Goal: Information Seeking & Learning: Learn about a topic

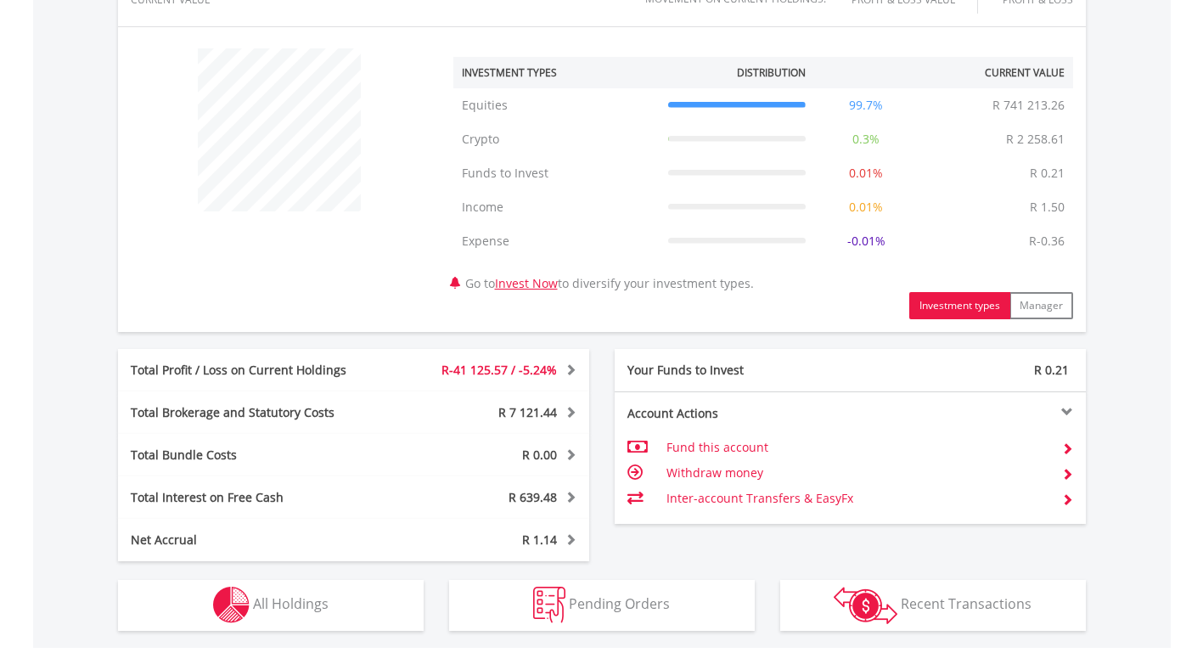
scroll to position [679, 0]
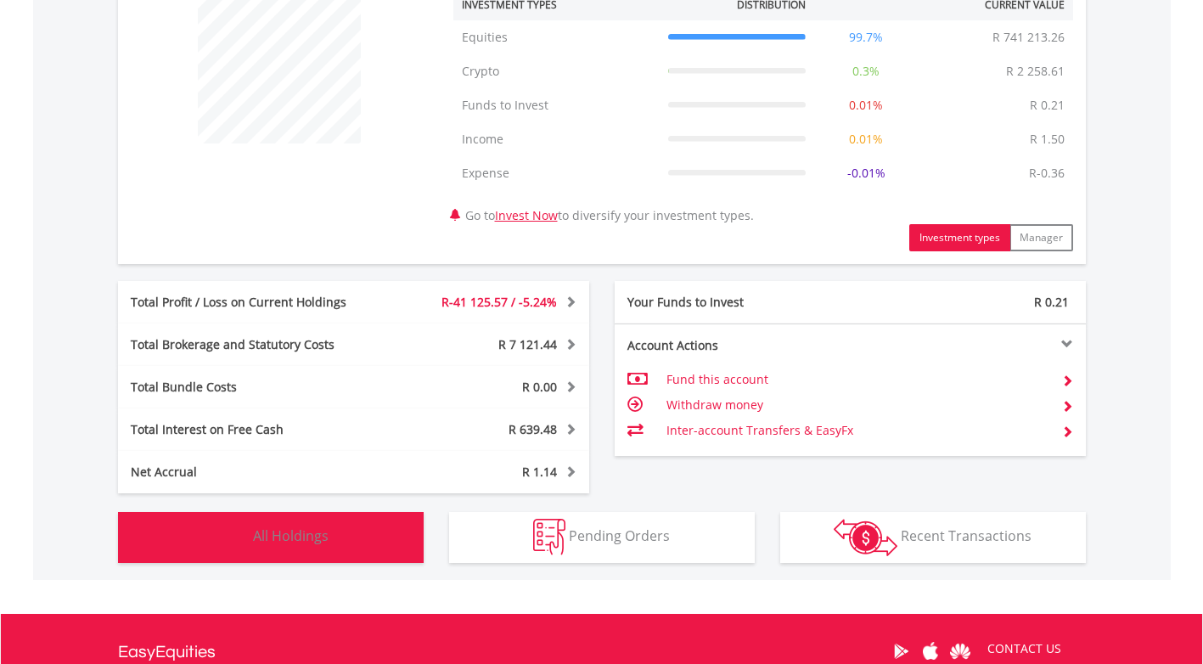
click at [376, 526] on button "Holdings All Holdings" at bounding box center [271, 537] width 306 height 51
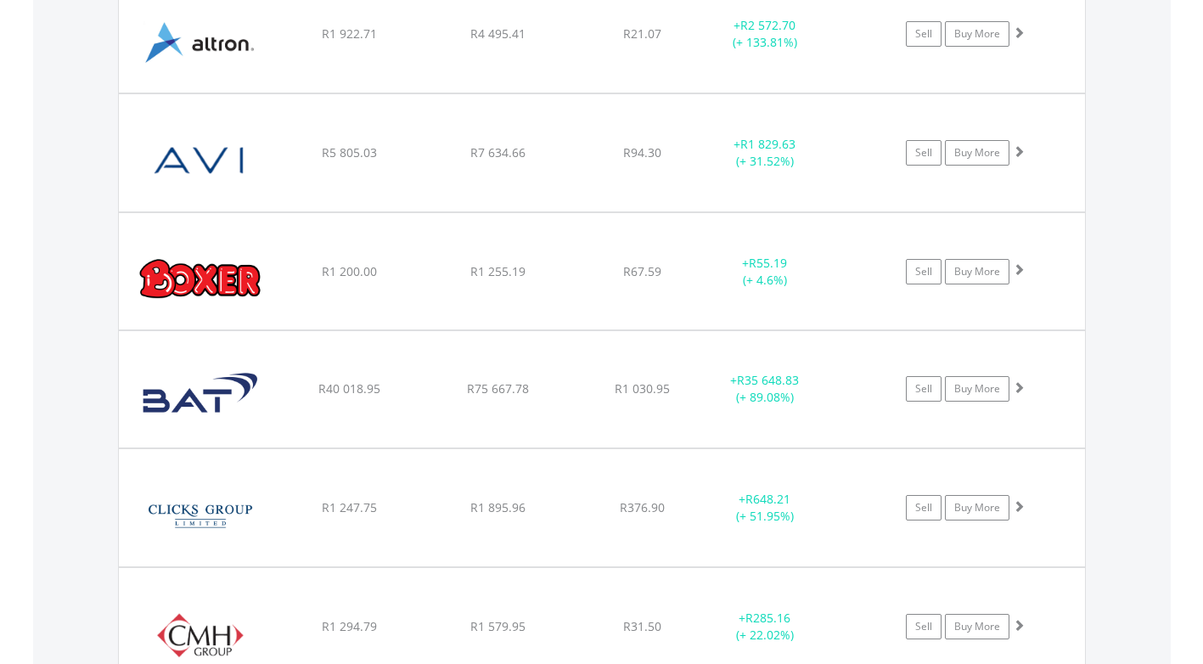
scroll to position [1888, 0]
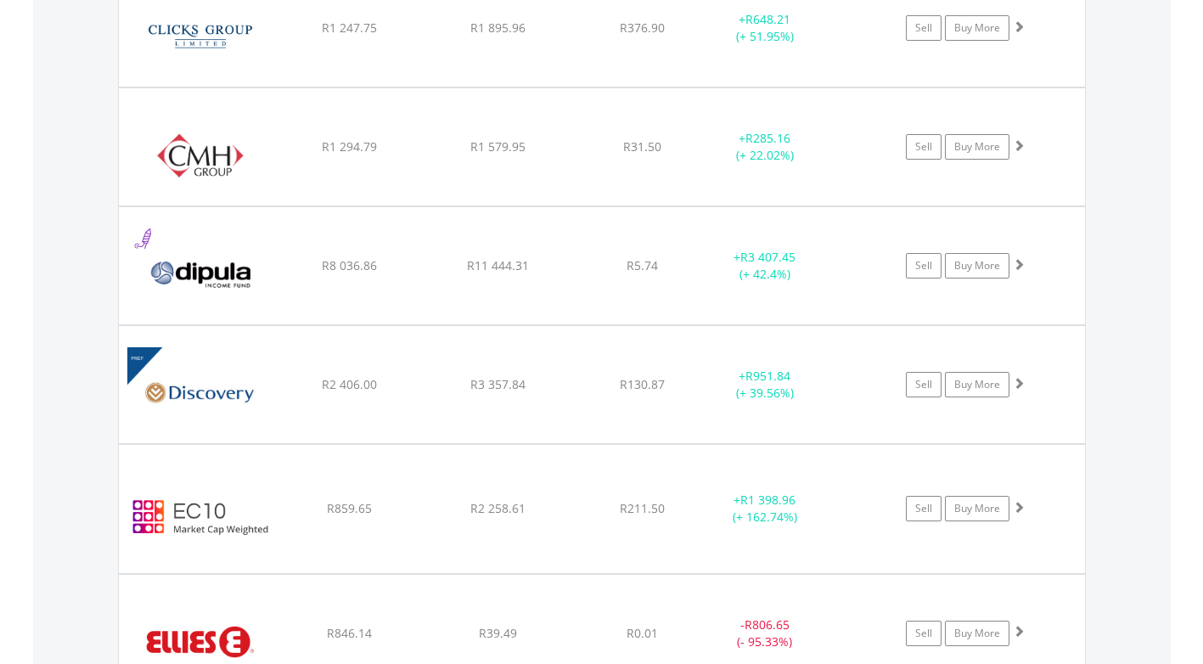
scroll to position [2397, 0]
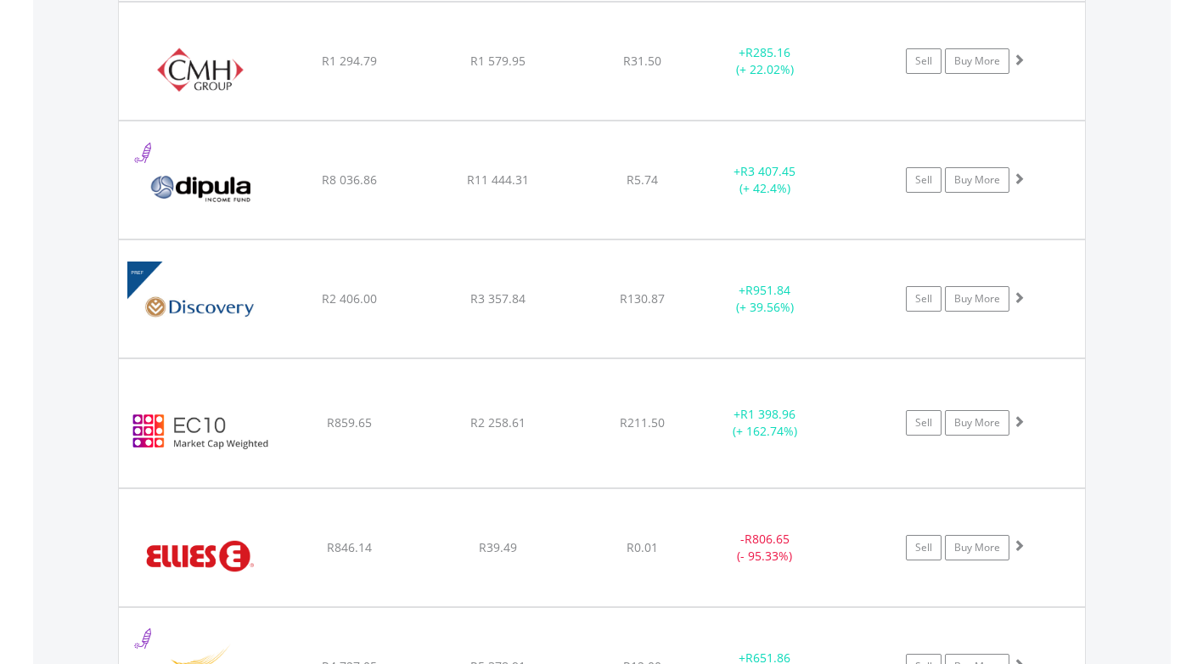
scroll to position [2482, 0]
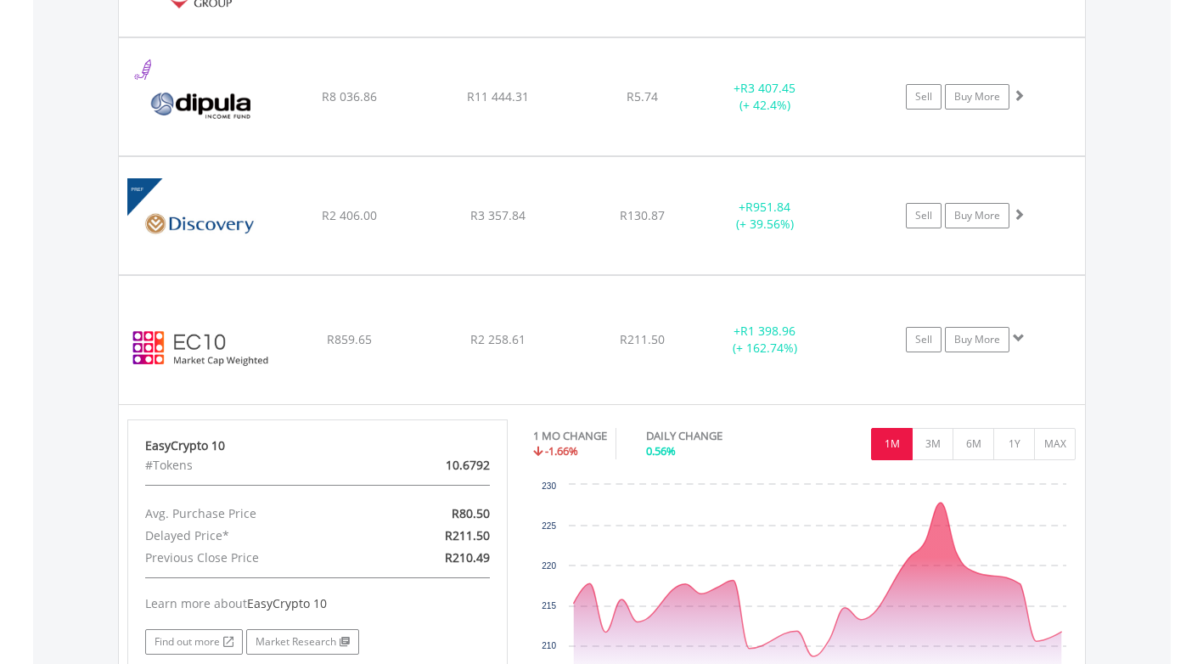
scroll to position [2567, 0]
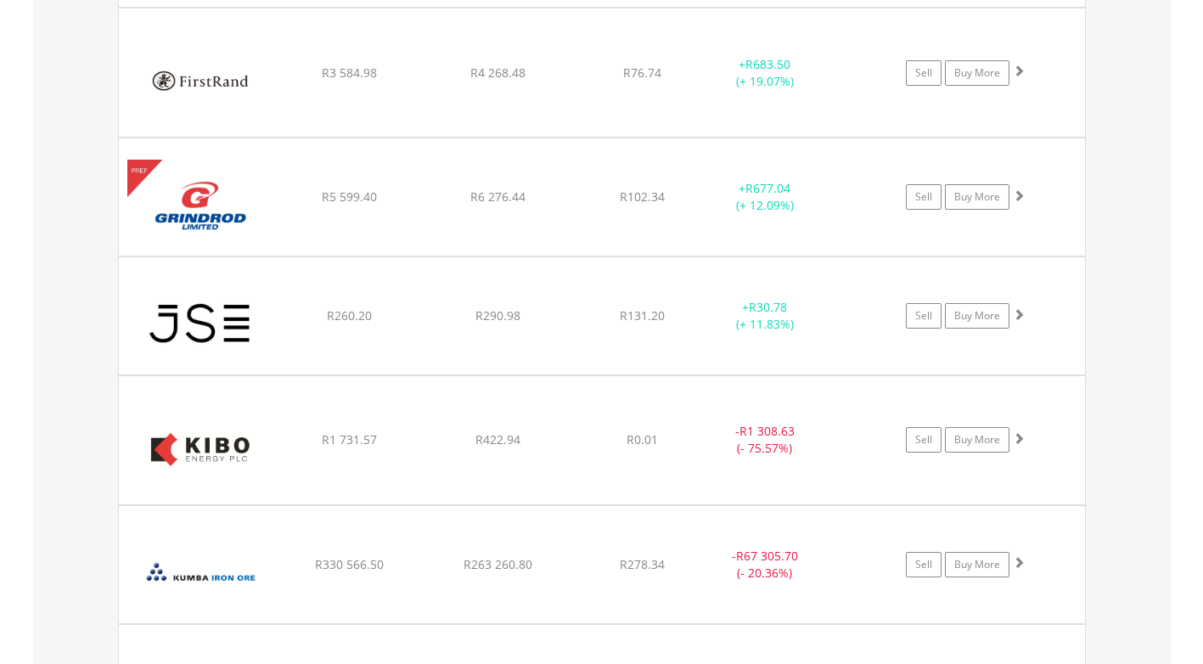
scroll to position [3671, 0]
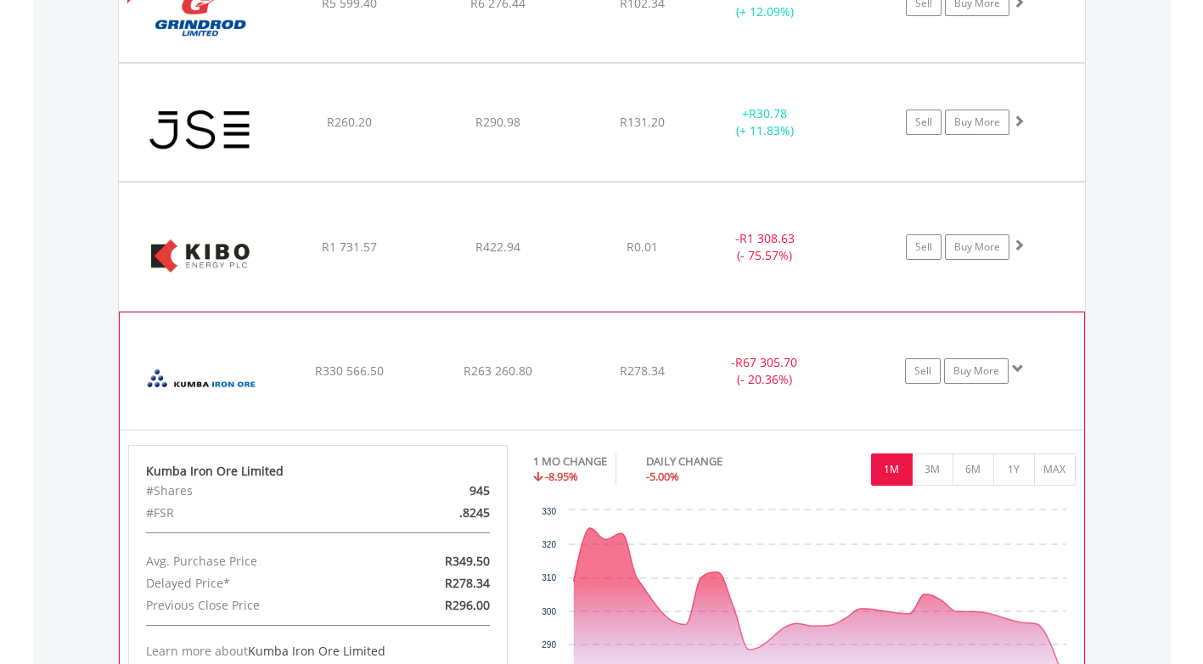
scroll to position [4011, 0]
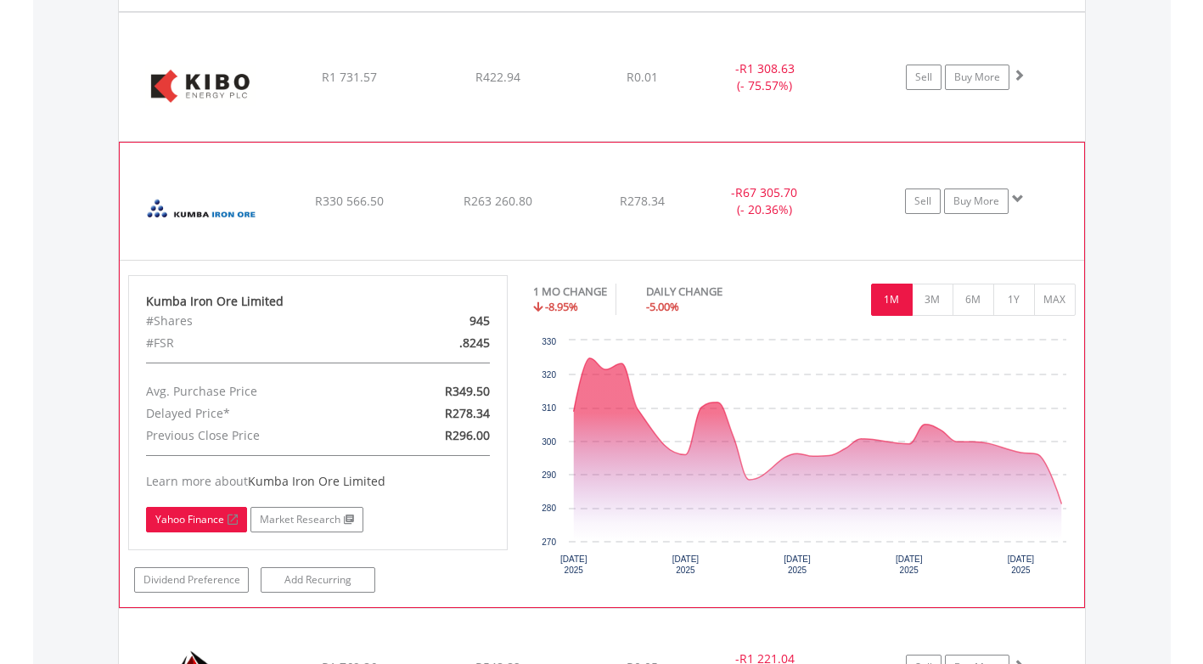
click at [189, 520] on link "Yahoo Finance" at bounding box center [196, 519] width 101 height 25
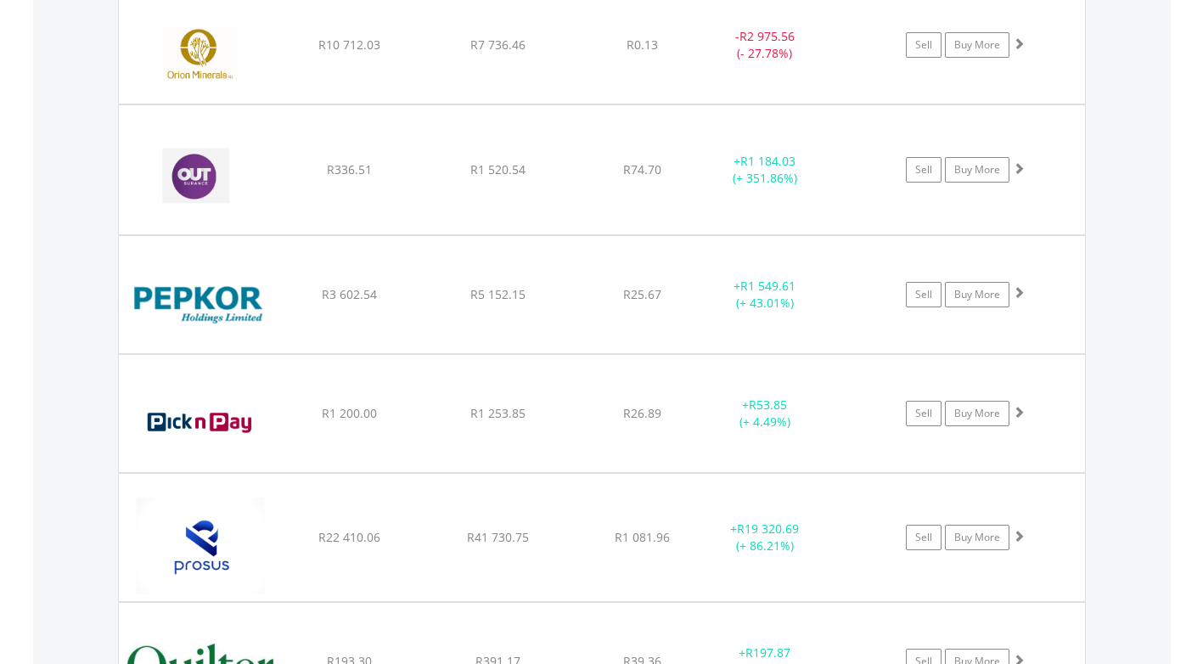
scroll to position [5625, 0]
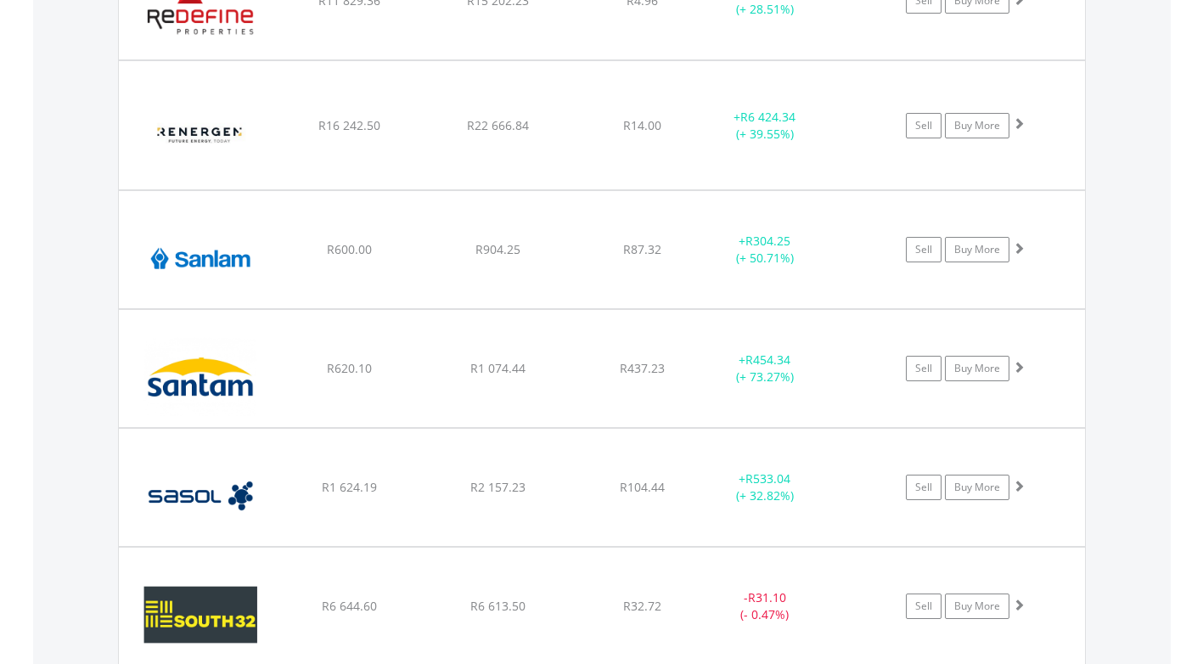
scroll to position [6644, 0]
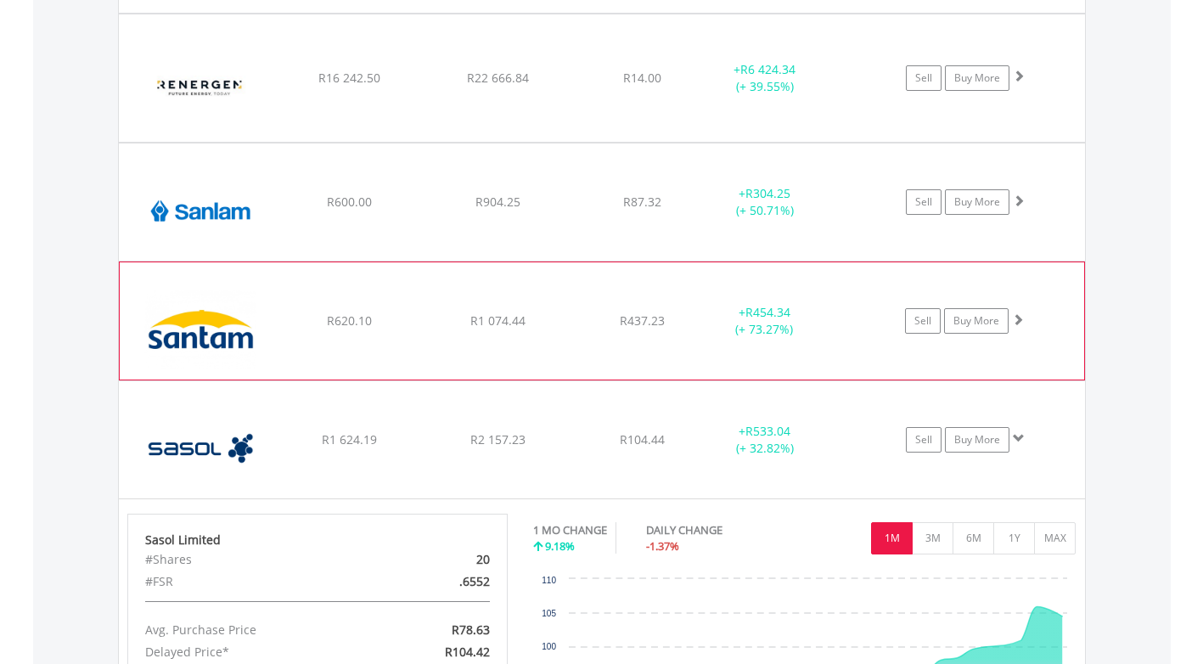
scroll to position [6729, 0]
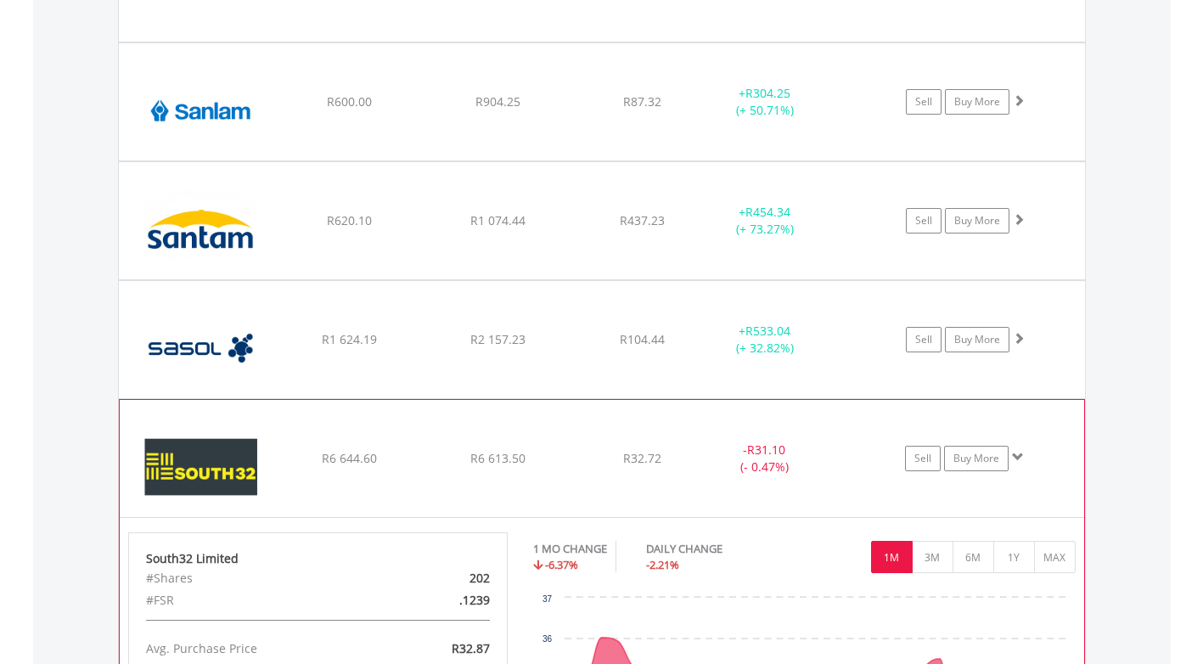
scroll to position [6899, 0]
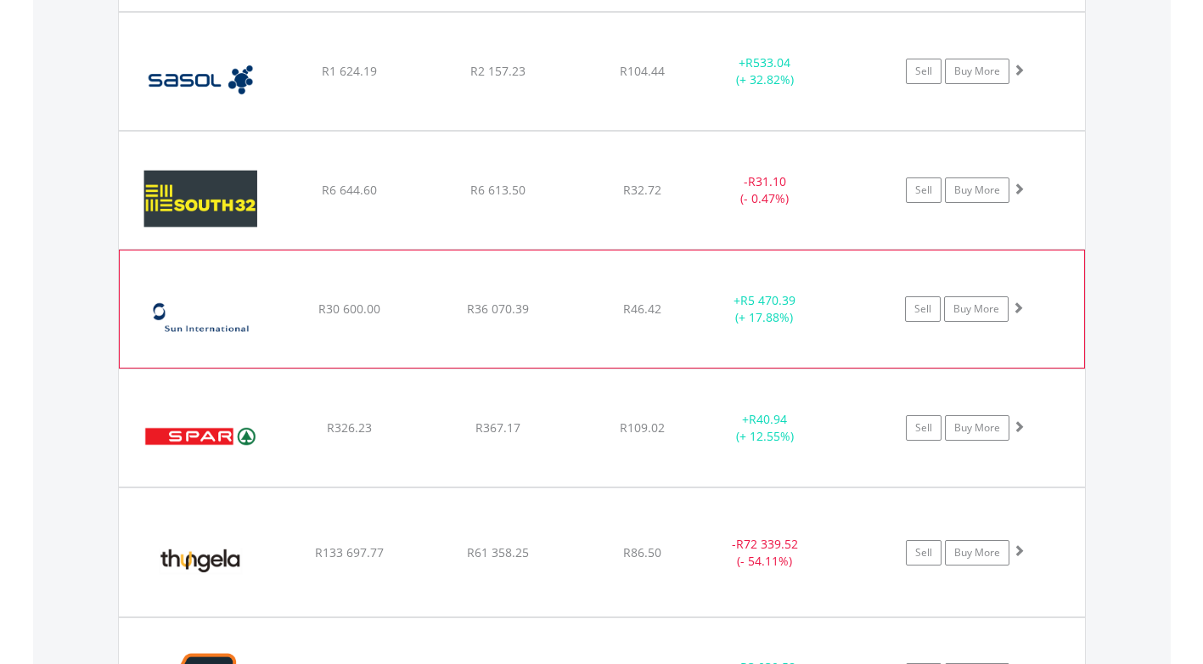
scroll to position [7069, 0]
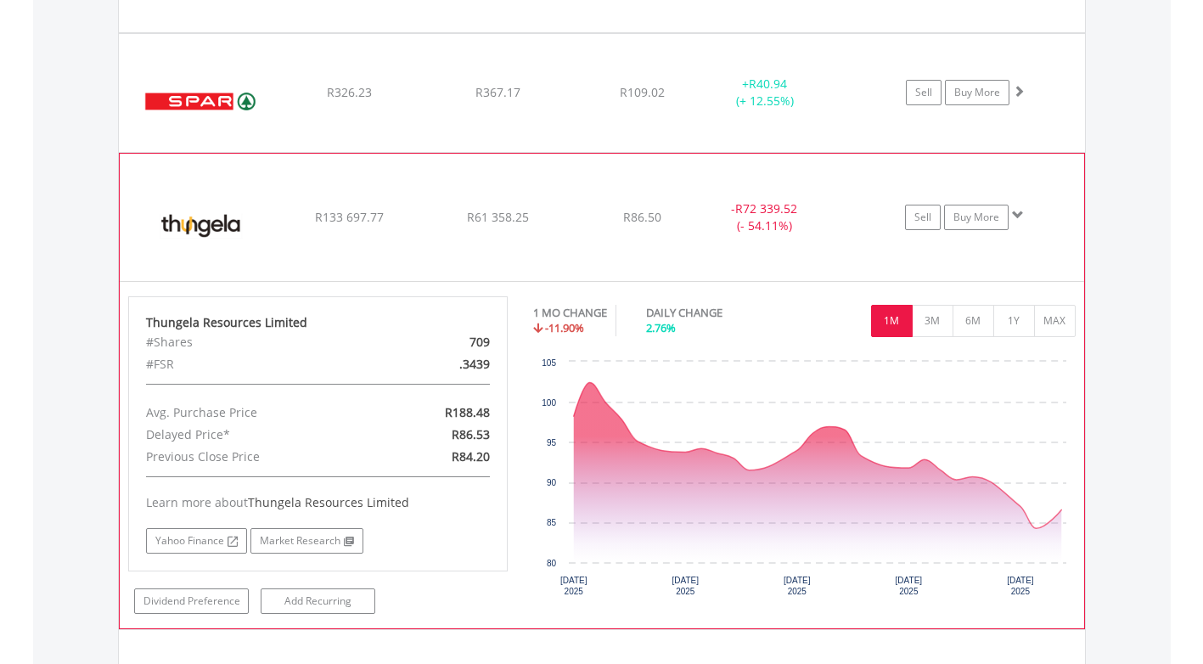
scroll to position [7408, 0]
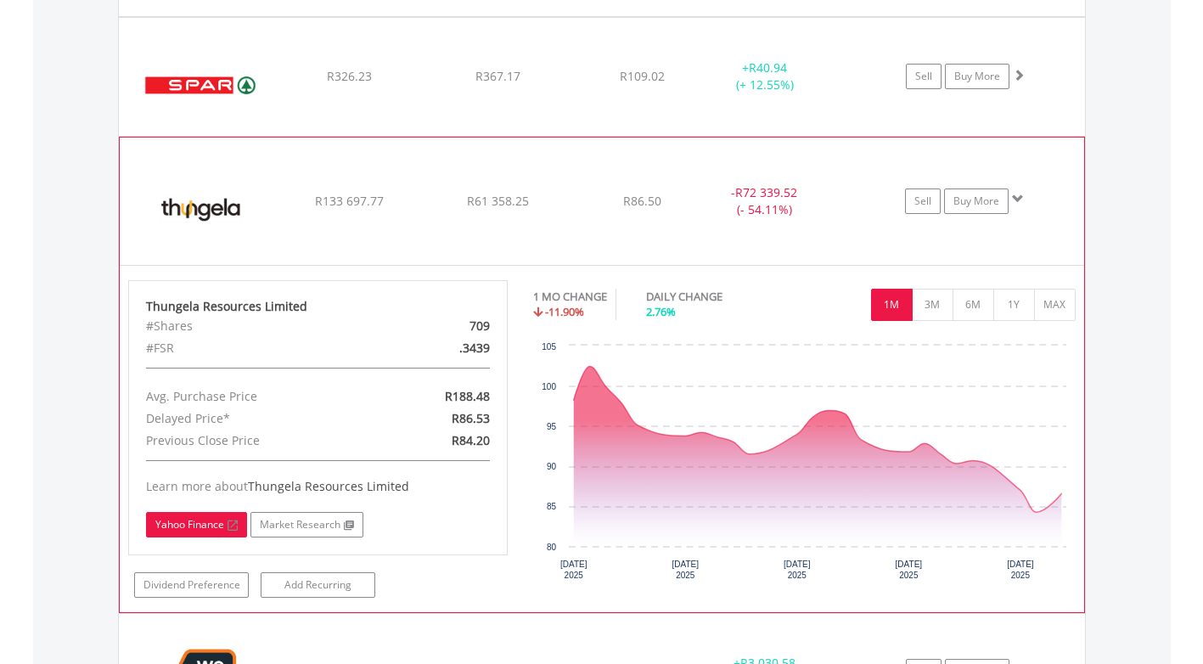
click at [200, 527] on link "Yahoo Finance" at bounding box center [196, 524] width 101 height 25
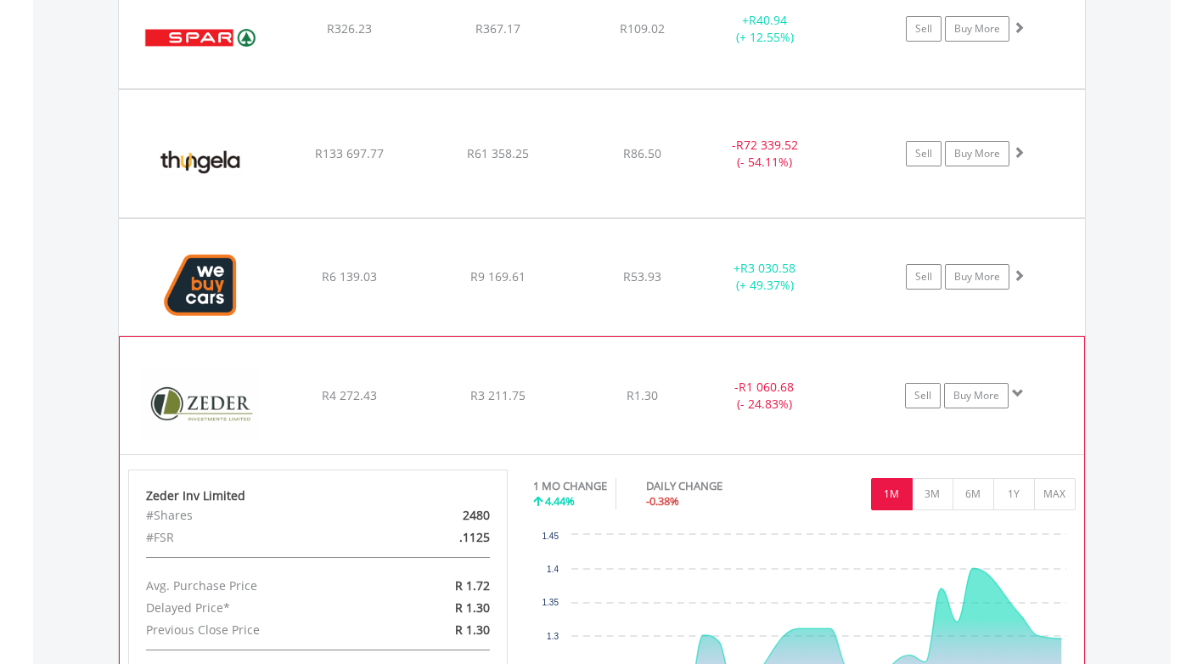
scroll to position [7493, 0]
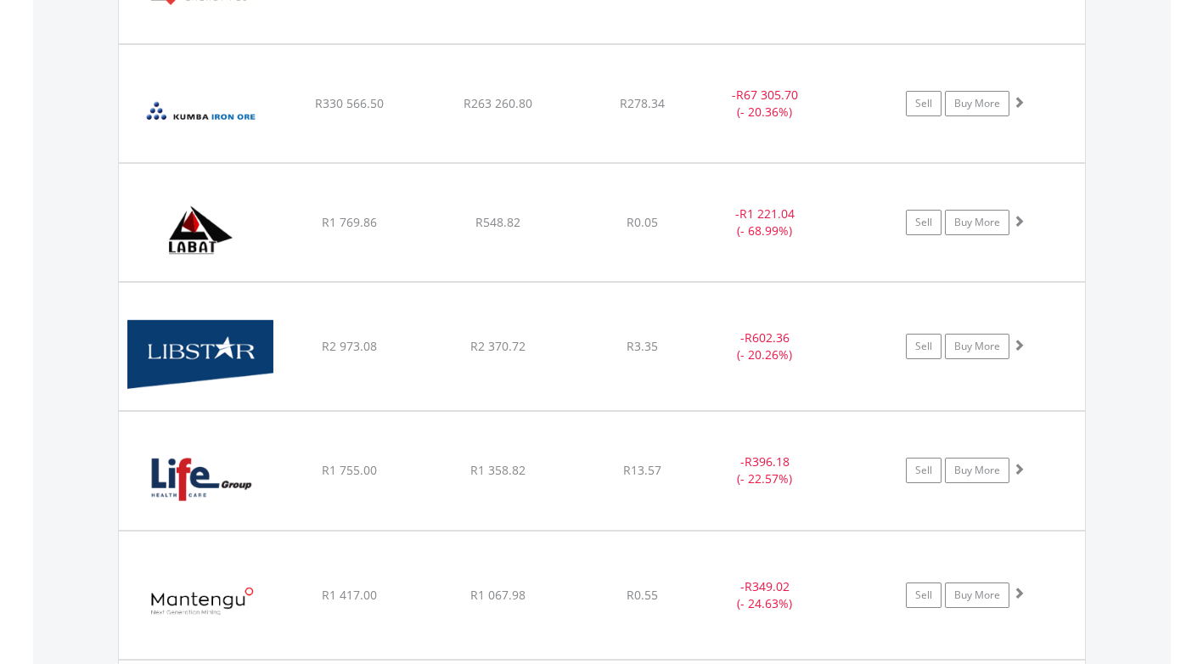
scroll to position [4096, 0]
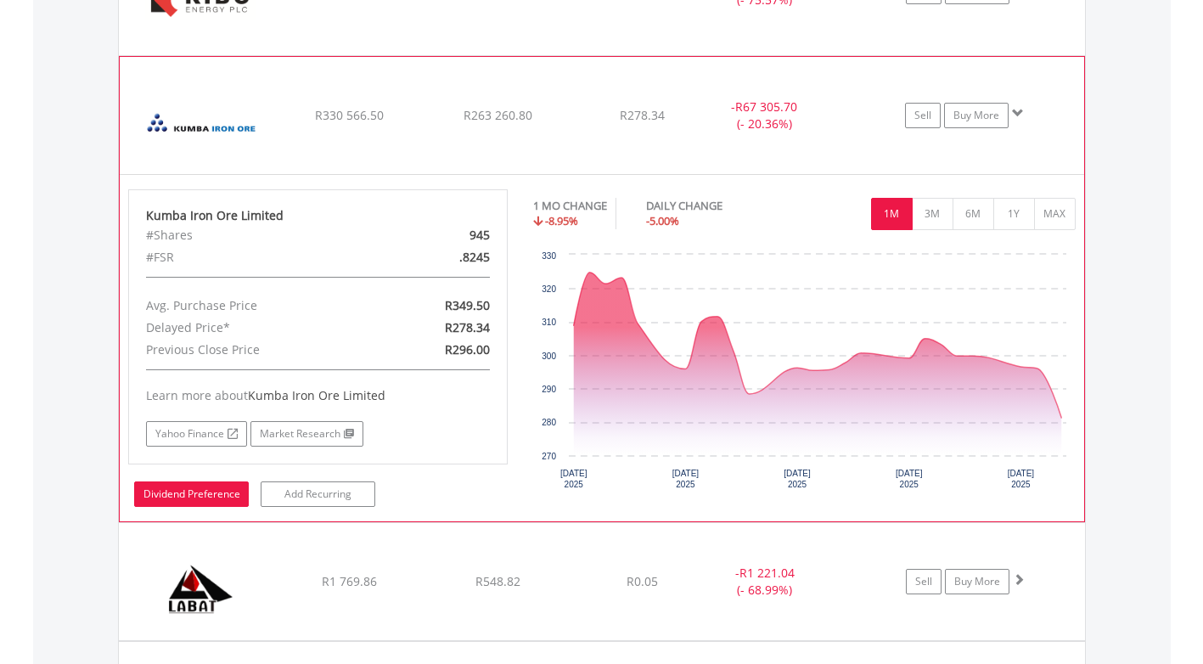
click at [192, 493] on link "Dividend Preference" at bounding box center [191, 493] width 115 height 25
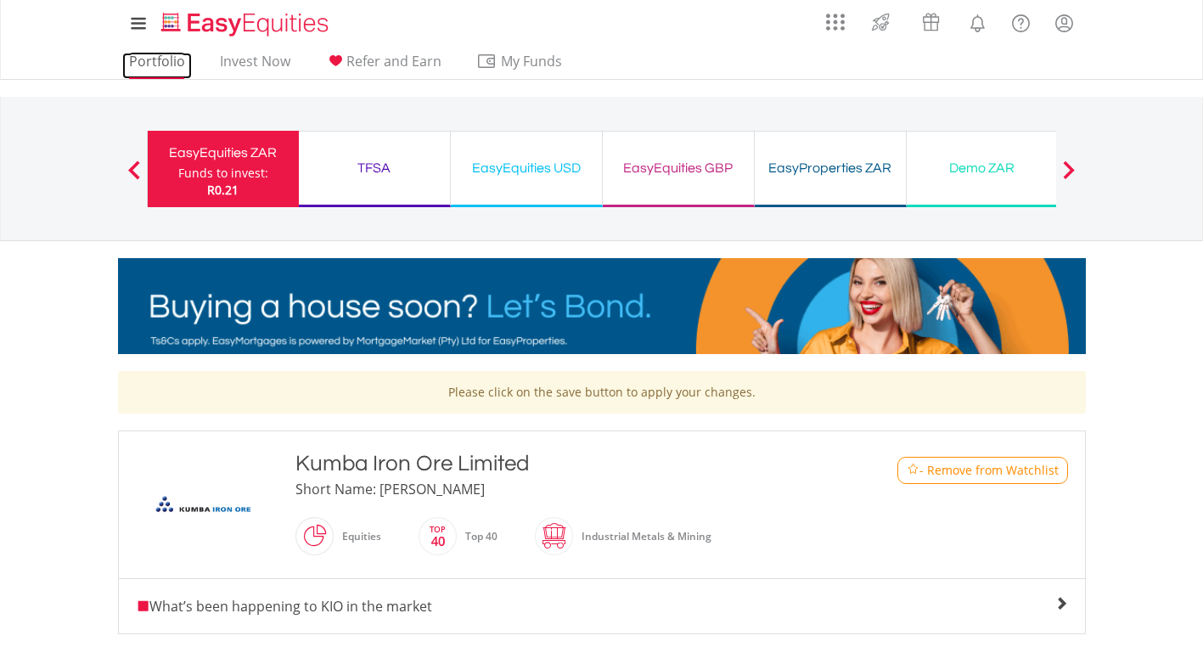
click at [146, 59] on link "Portfolio" at bounding box center [157, 66] width 70 height 26
